Goal: Task Accomplishment & Management: Manage account settings

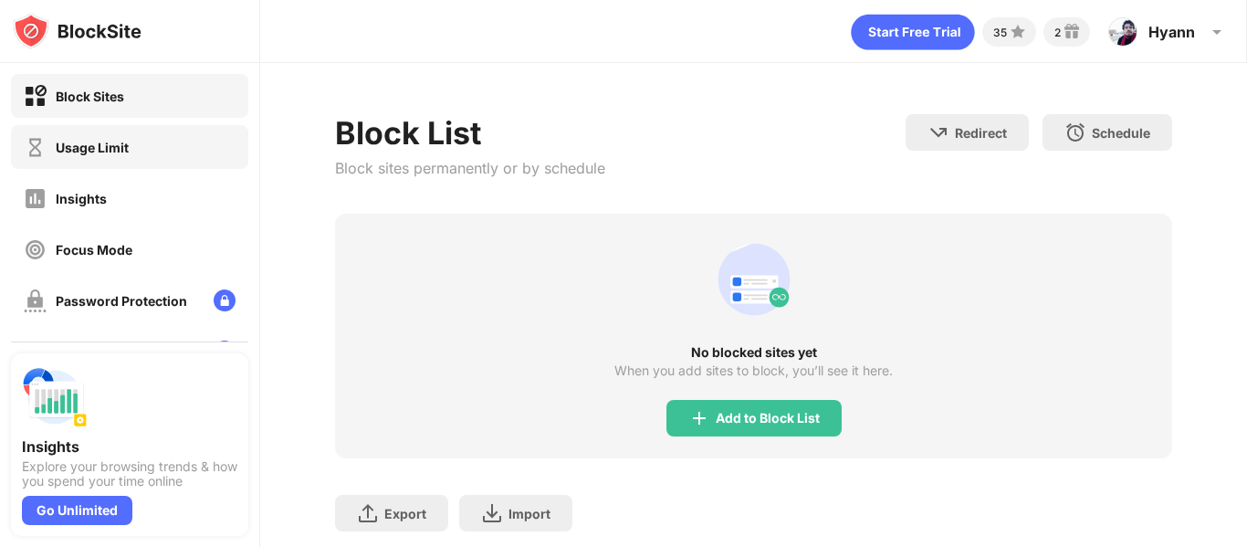
click at [110, 138] on div "Usage Limit" at bounding box center [76, 147] width 105 height 23
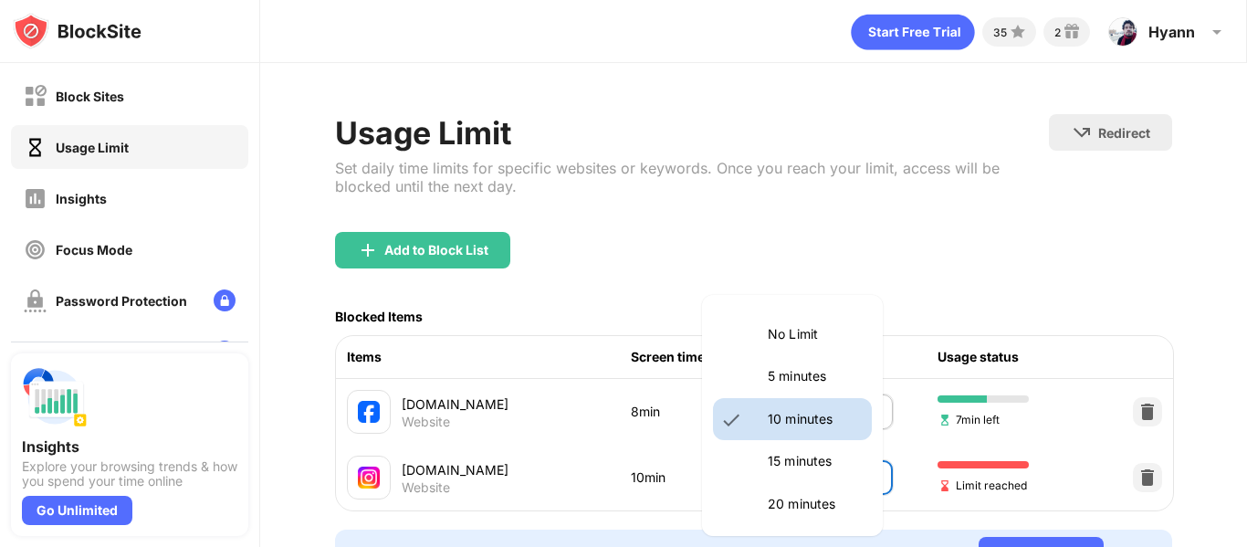
click at [803, 478] on body "Block Sites Usage Limit Insights Focus Mode Password Protection Custom Block Pa…" at bounding box center [623, 273] width 1247 height 547
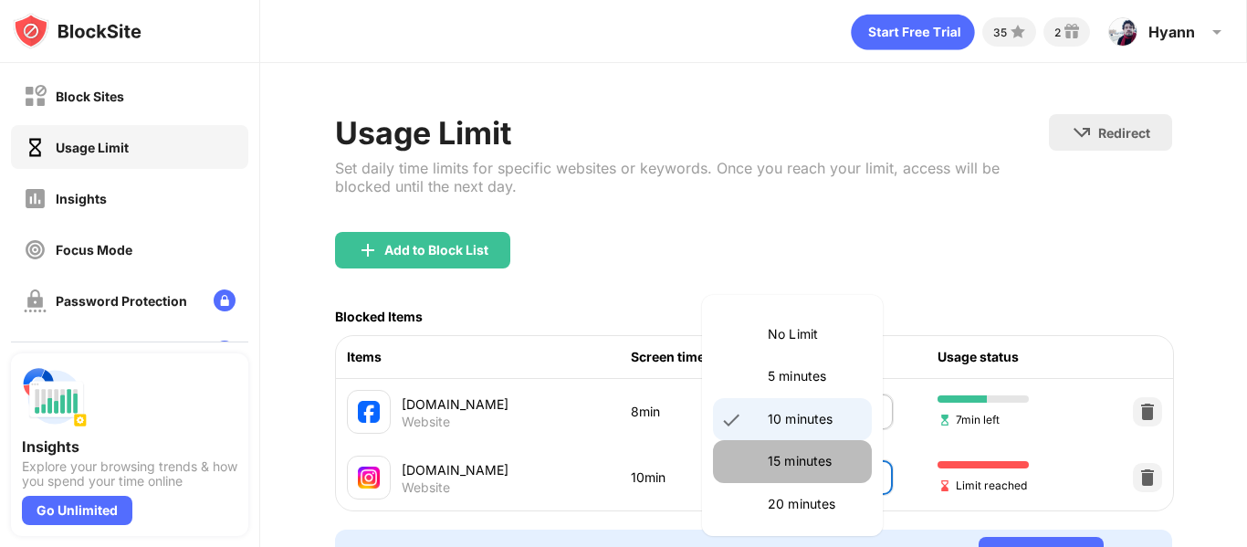
click at [803, 476] on li "15 minutes" at bounding box center [792, 461] width 159 height 42
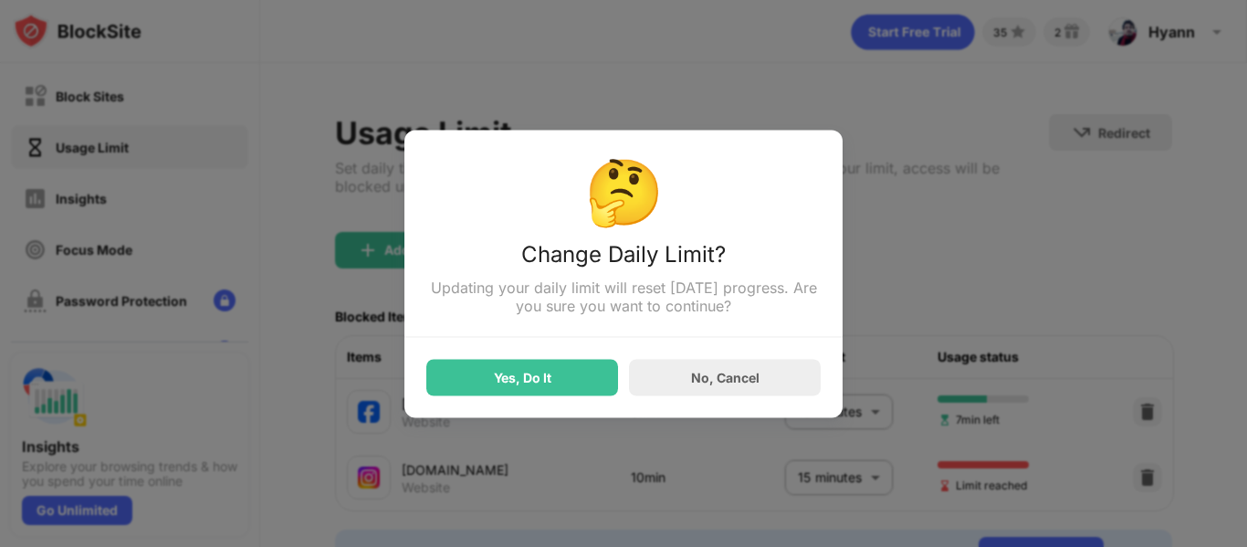
click at [803, 476] on div at bounding box center [623, 273] width 1247 height 547
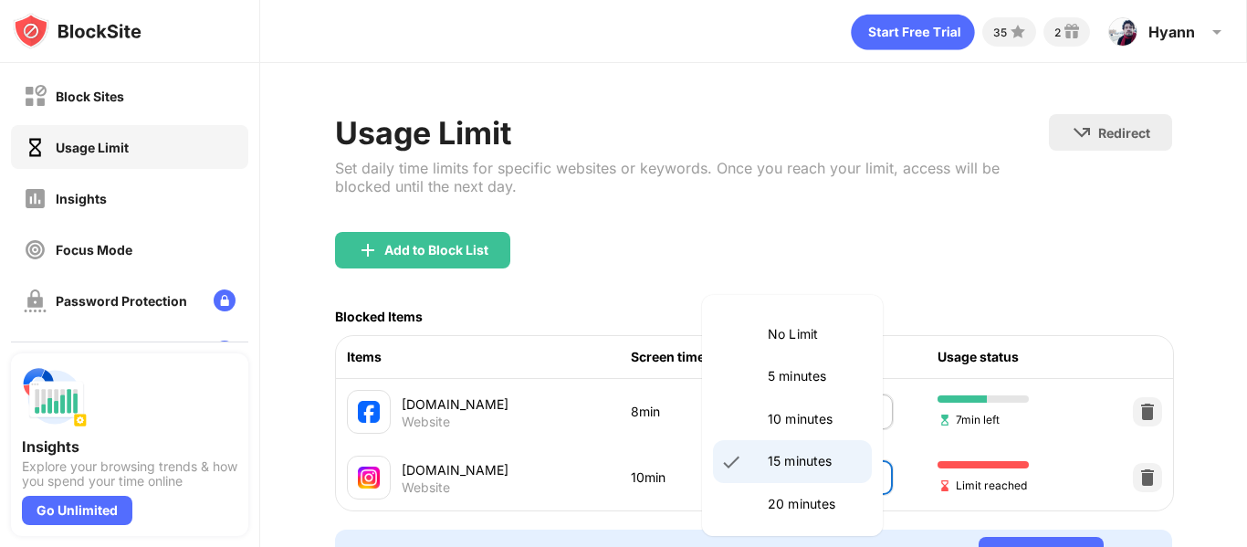
click at [864, 491] on body "Block Sites Usage Limit Insights Focus Mode Password Protection Custom Block Pa…" at bounding box center [623, 273] width 1247 height 547
click at [798, 431] on li "10 minutes" at bounding box center [792, 419] width 159 height 42
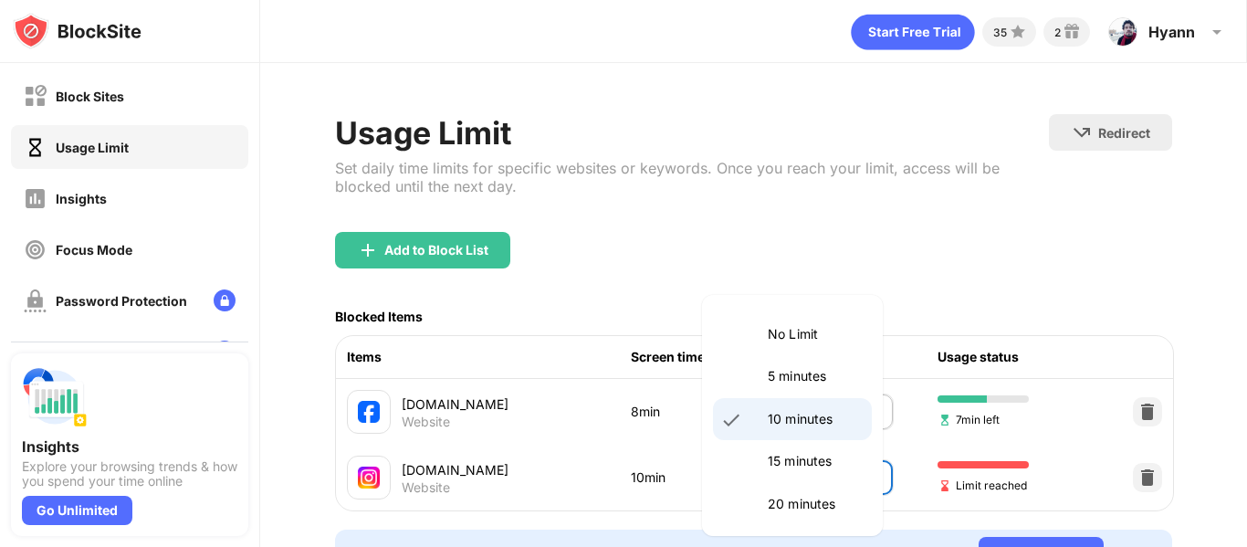
click at [793, 471] on body "Block Sites Usage Limit Insights Focus Mode Password Protection Custom Block Pa…" at bounding box center [623, 273] width 1247 height 547
click at [798, 483] on li "20 minutes" at bounding box center [792, 504] width 159 height 42
type input "**"
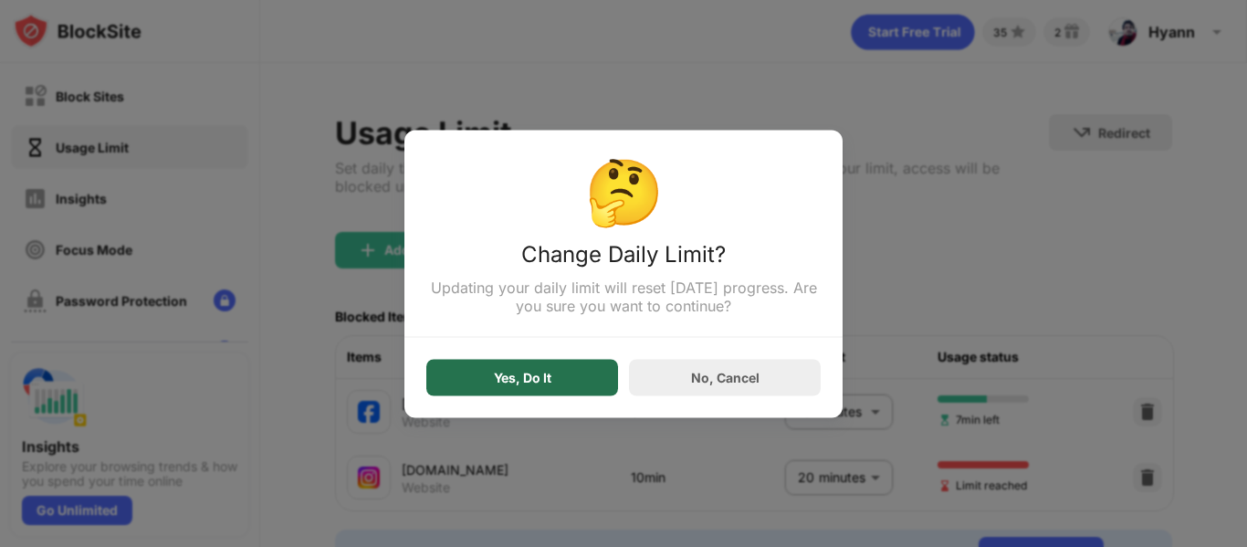
click at [563, 385] on div "Yes, Do It" at bounding box center [522, 377] width 192 height 37
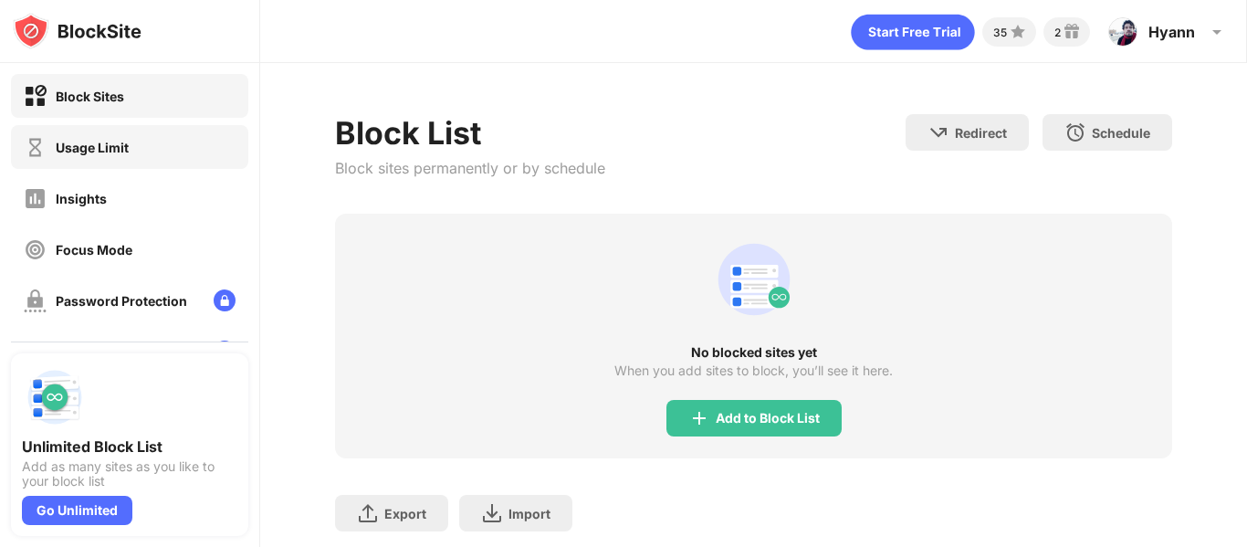
click at [81, 130] on div "Usage Limit" at bounding box center [129, 147] width 237 height 44
click at [130, 143] on div "Usage Limit" at bounding box center [129, 147] width 237 height 44
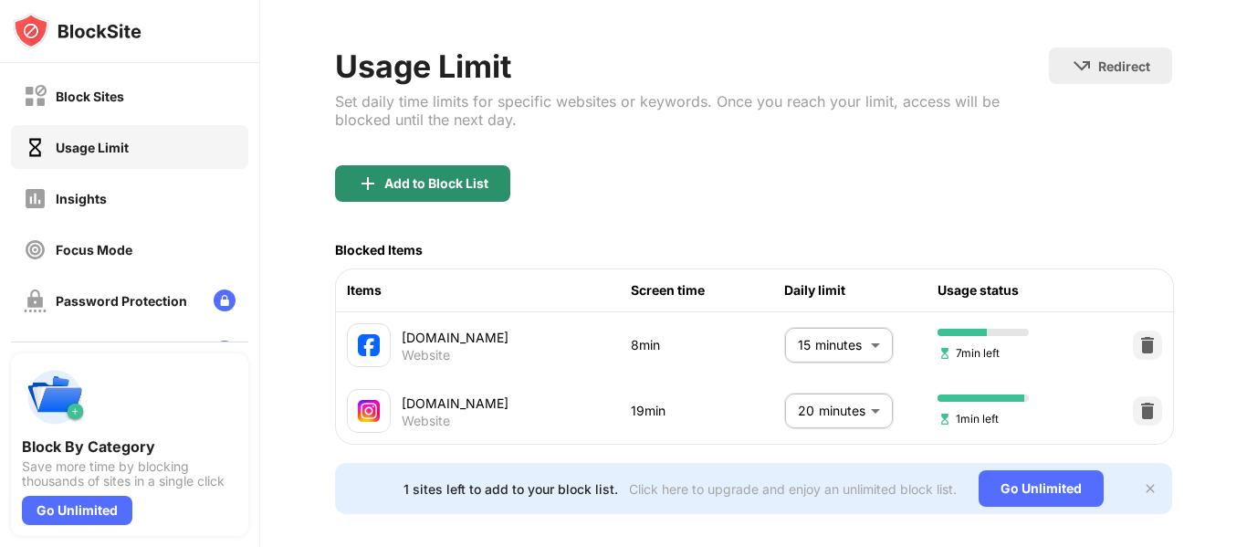
scroll to position [71, 0]
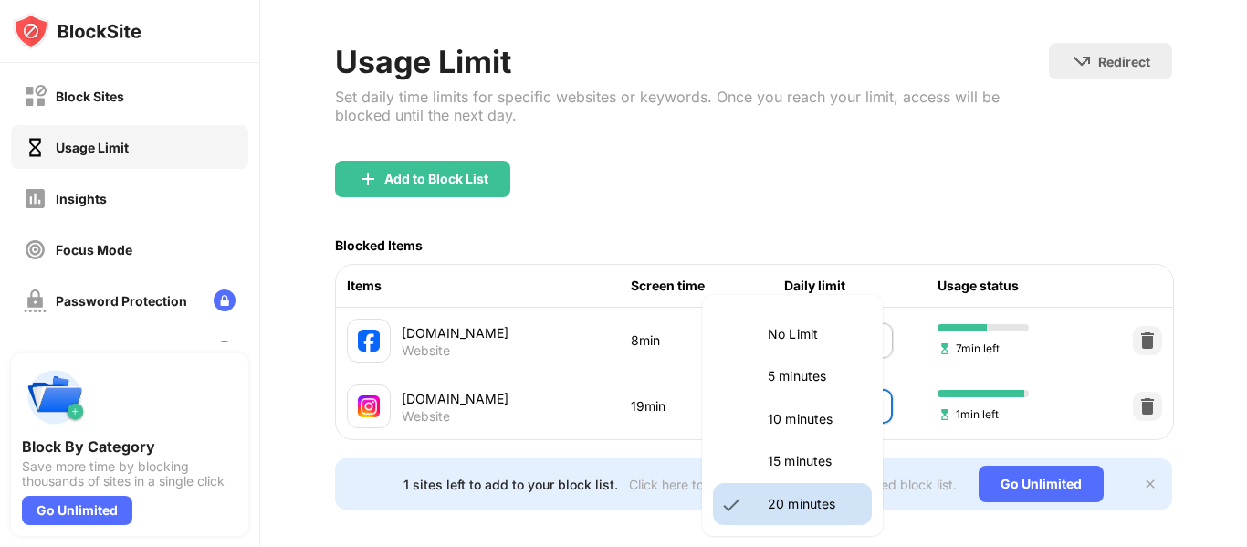
click at [802, 413] on body "Block Sites Usage Limit Insights Focus Mode Password Protection Custom Block Pa…" at bounding box center [623, 273] width 1247 height 547
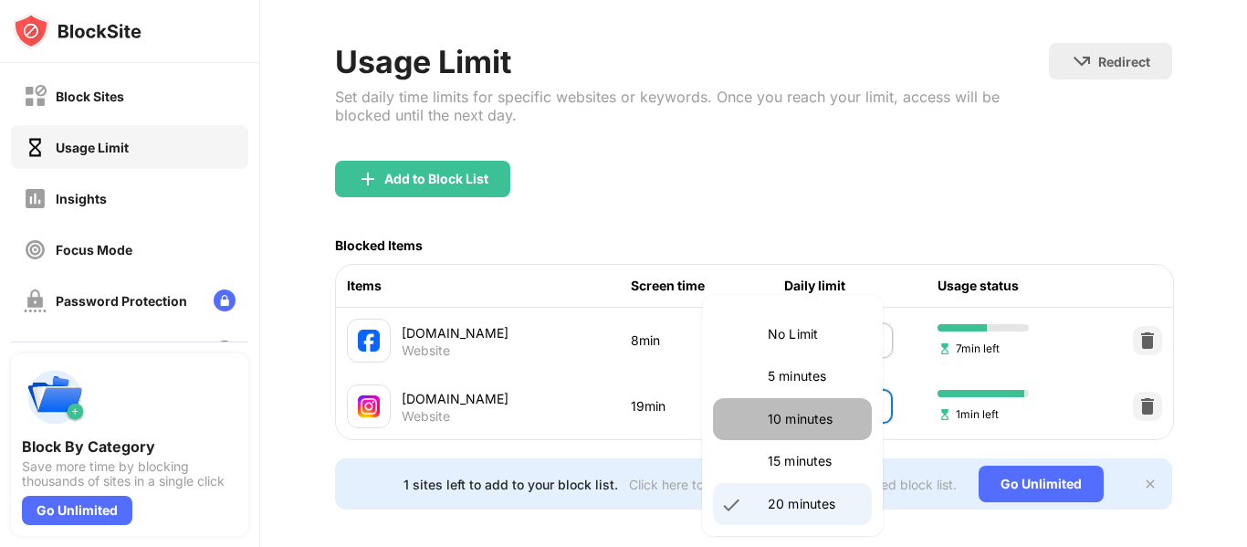
click at [805, 409] on p "10 minutes" at bounding box center [814, 419] width 93 height 20
type input "**"
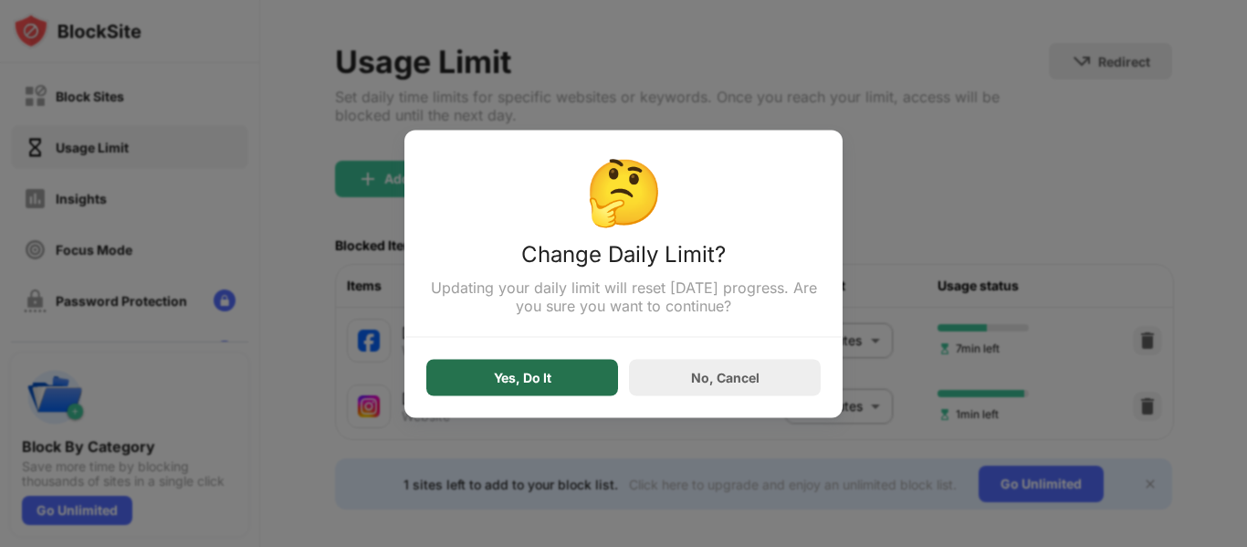
click at [535, 384] on div "Yes, Do It" at bounding box center [523, 377] width 58 height 15
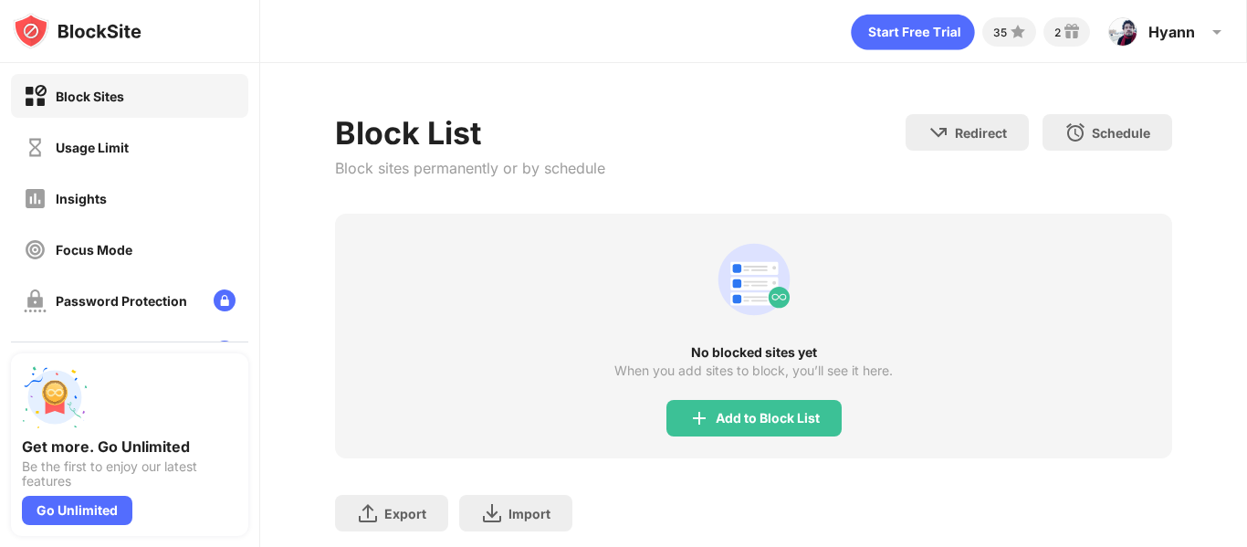
click at [163, 147] on div "Usage Limit" at bounding box center [129, 147] width 237 height 44
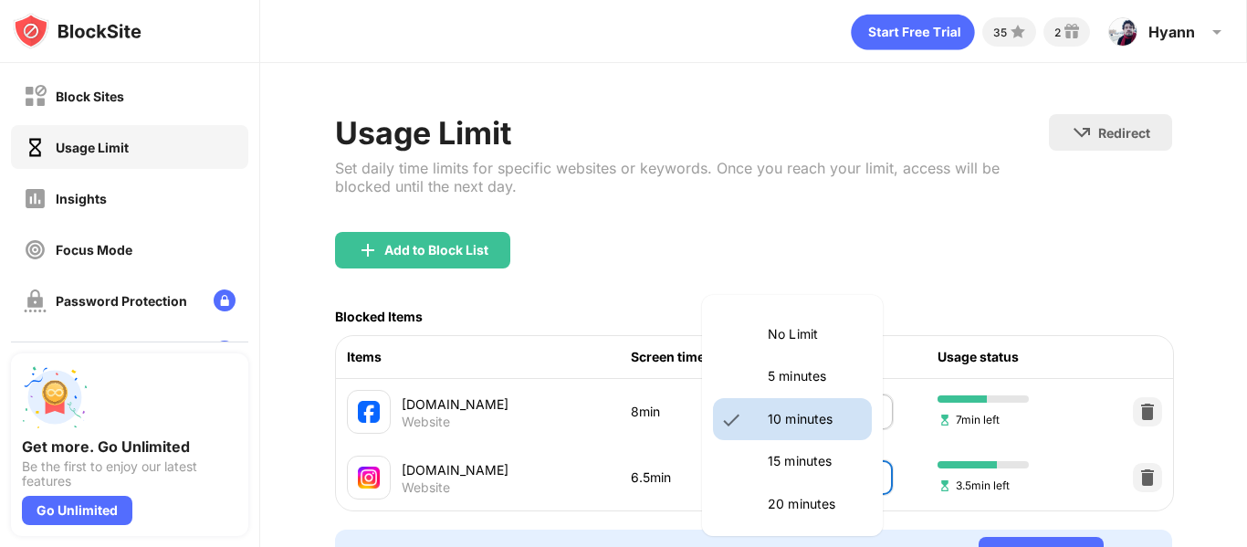
click at [856, 481] on body "Block Sites Usage Limit Insights Focus Mode Password Protection Custom Block Pa…" at bounding box center [623, 273] width 1247 height 547
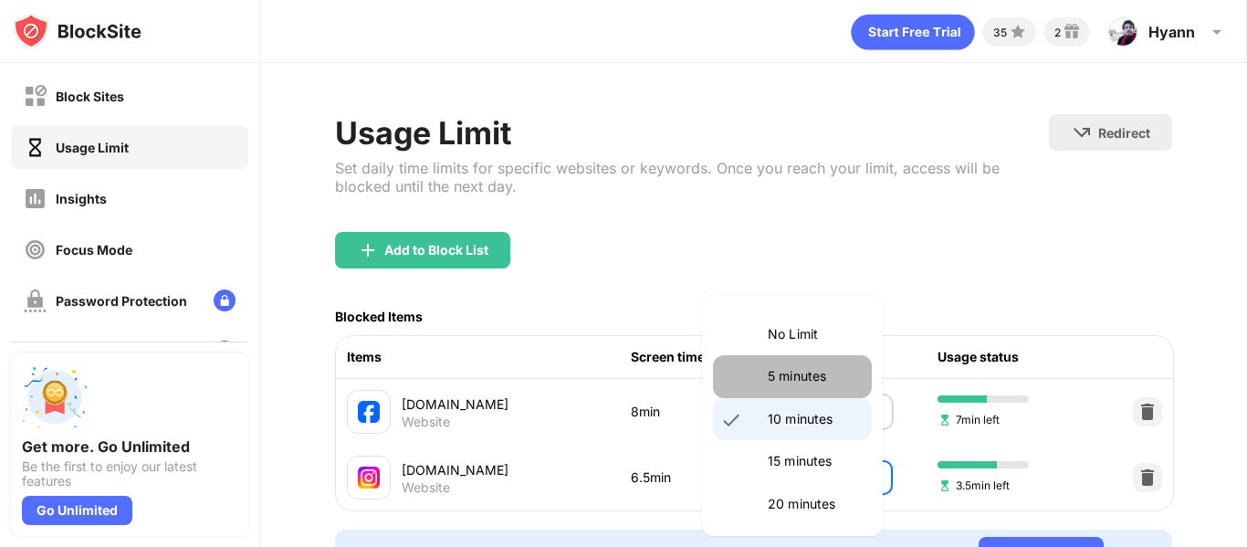
click at [797, 395] on li "5 minutes" at bounding box center [792, 376] width 159 height 42
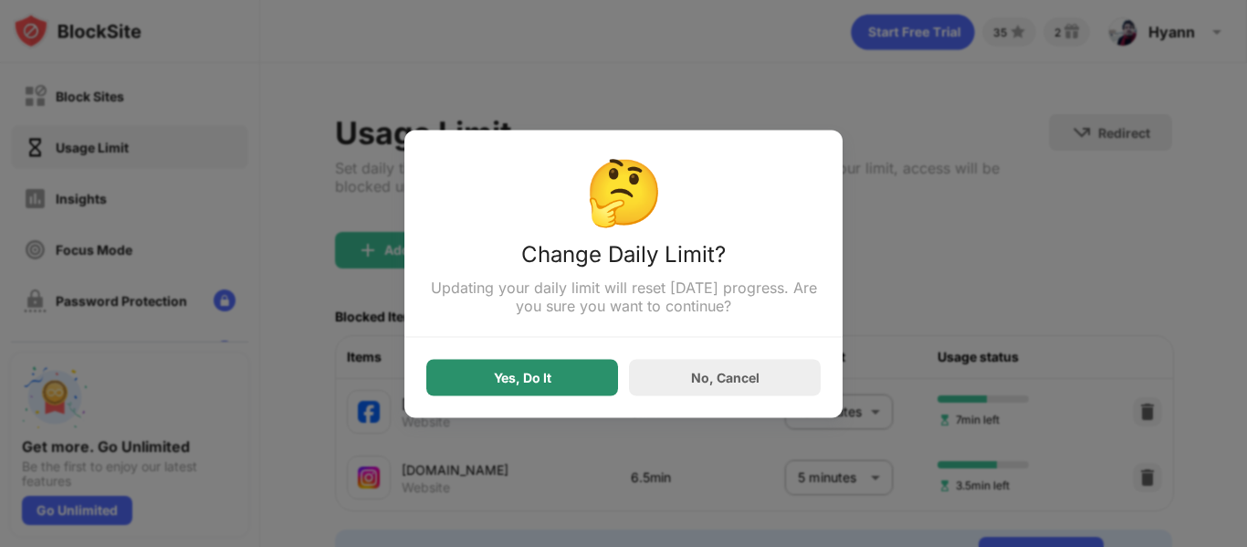
click at [555, 373] on div "Yes, Do It" at bounding box center [522, 377] width 192 height 37
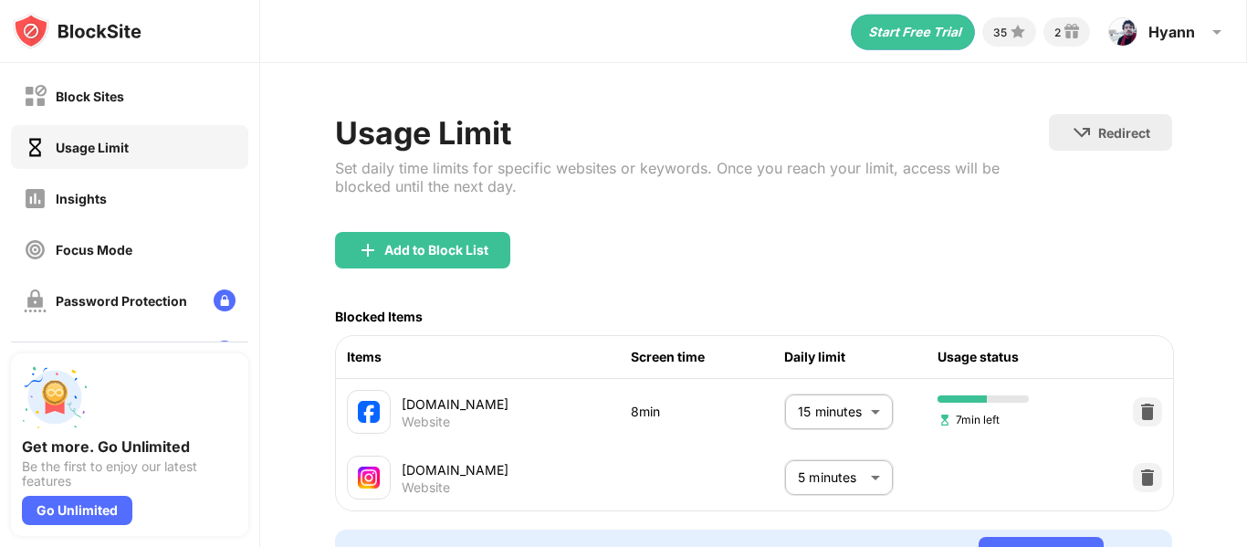
click at [815, 490] on body "Block Sites Usage Limit Insights Focus Mode Password Protection Custom Block Pa…" at bounding box center [623, 273] width 1247 height 547
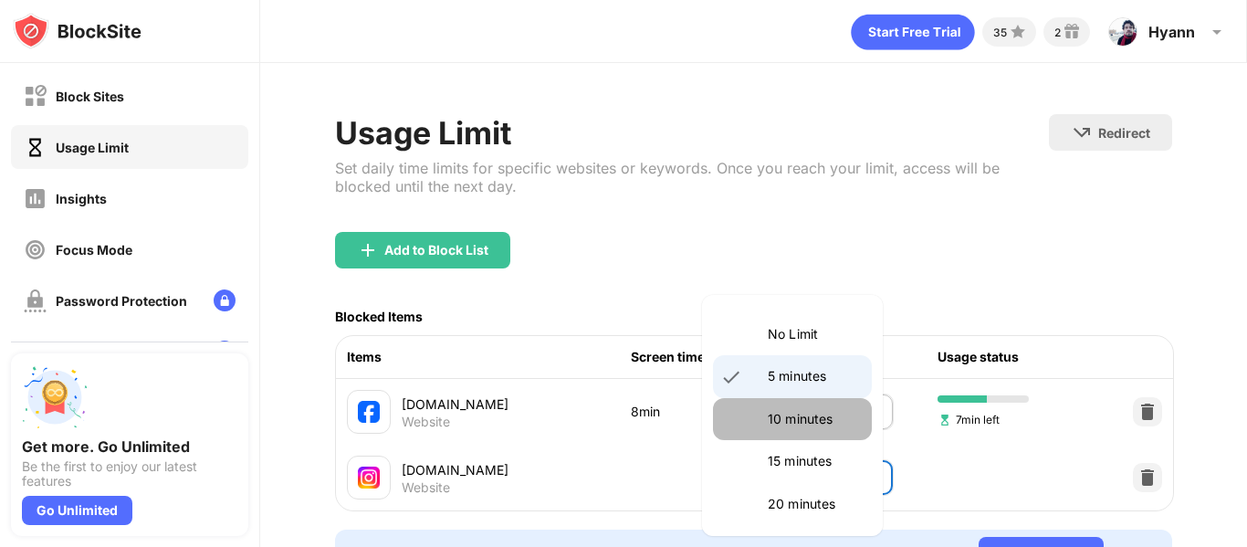
click at [803, 423] on p "10 minutes" at bounding box center [814, 419] width 93 height 20
type input "**"
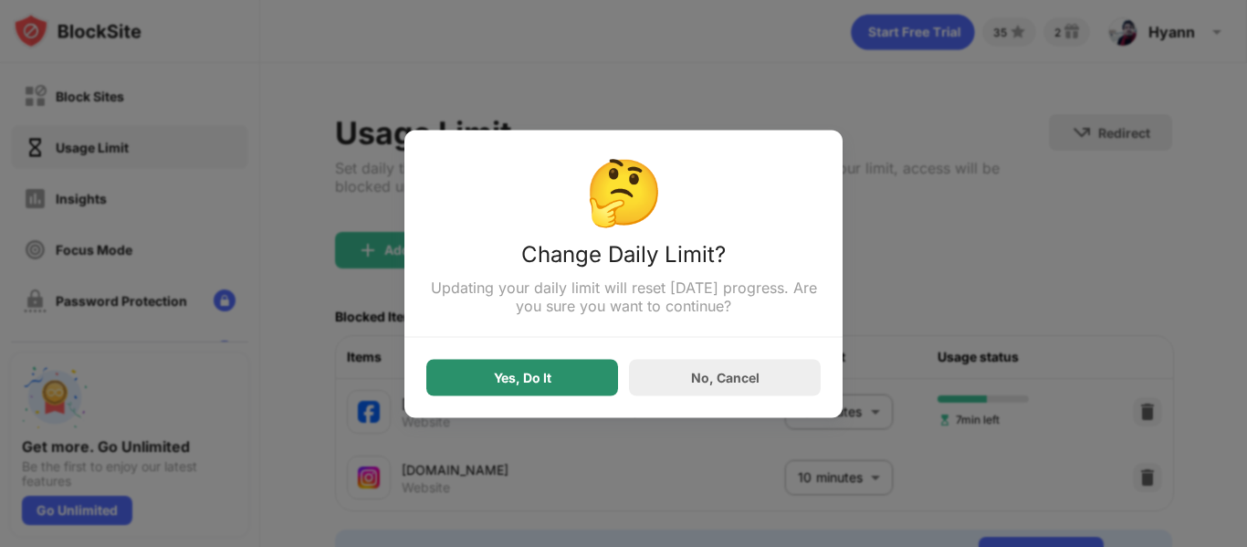
click at [555, 373] on div "Yes, Do It" at bounding box center [522, 377] width 192 height 37
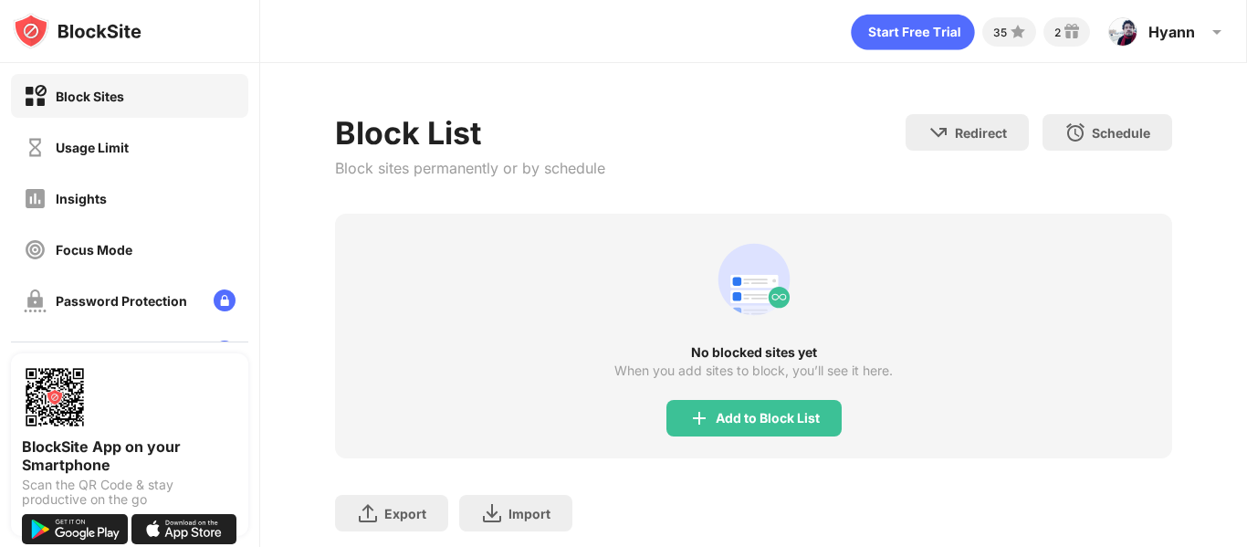
click at [130, 145] on div "Usage Limit" at bounding box center [129, 147] width 237 height 44
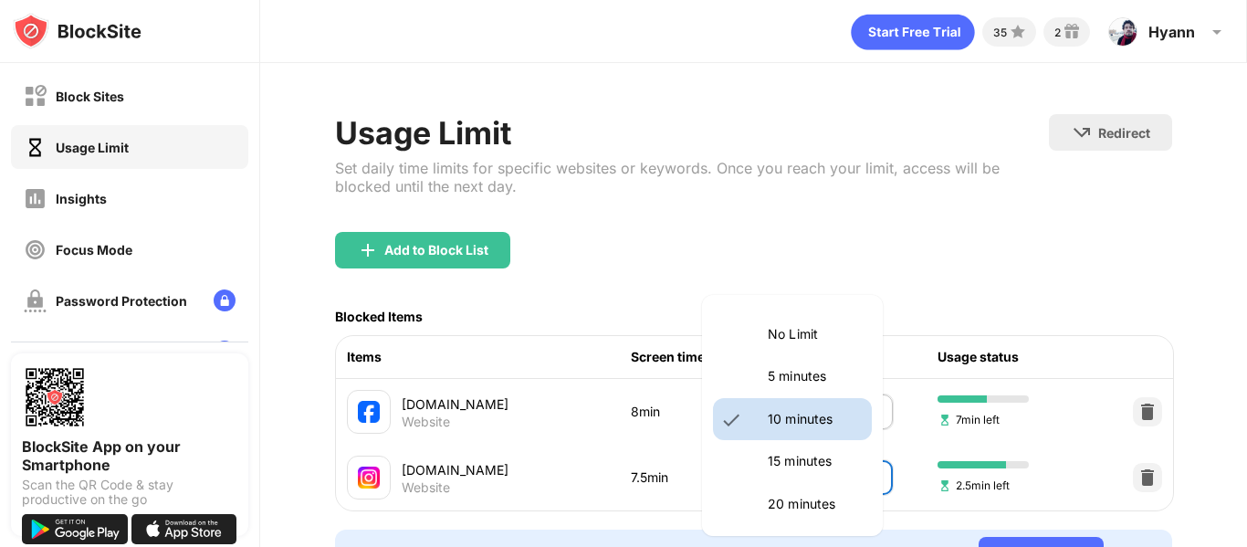
click at [814, 479] on body "Block Sites Usage Limit Insights Focus Mode Password Protection Custom Block Pa…" at bounding box center [623, 273] width 1247 height 547
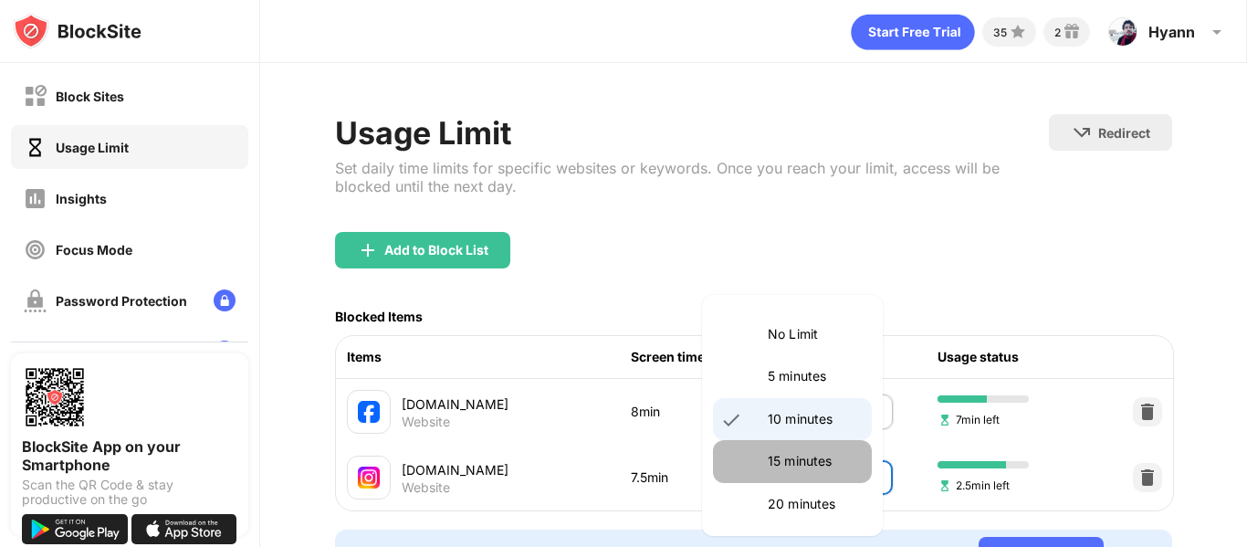
click at [821, 457] on p "15 minutes" at bounding box center [814, 461] width 93 height 20
type input "**"
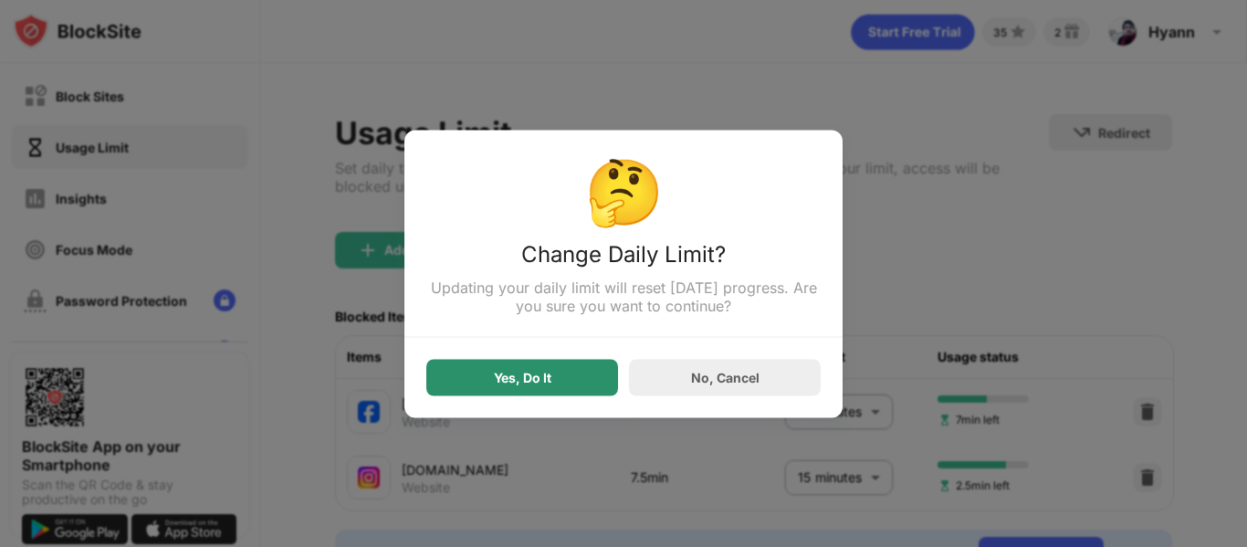
click at [594, 384] on div "Yes, Do It" at bounding box center [522, 377] width 192 height 37
